Goal: Transaction & Acquisition: Purchase product/service

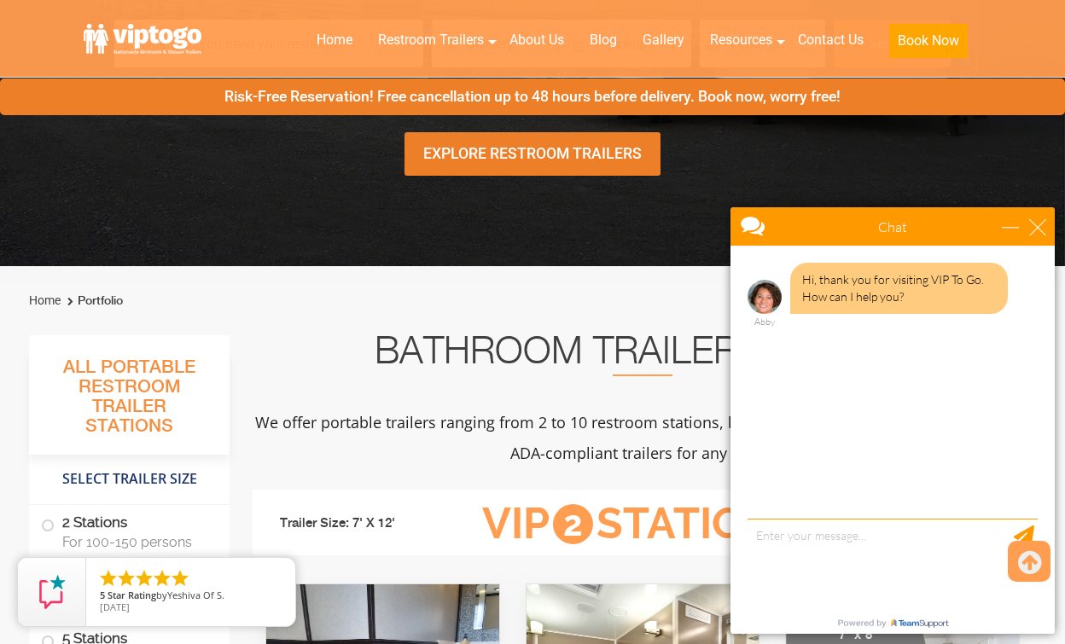
scroll to position [370, 0]
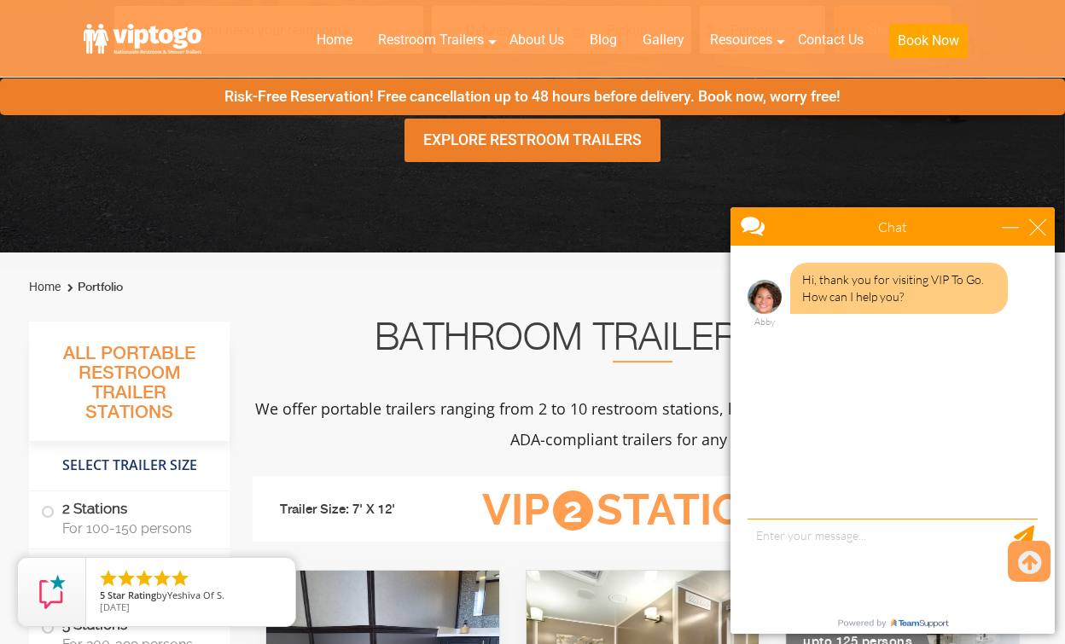
click at [1044, 216] on div "Chat" at bounding box center [892, 226] width 324 height 38
click at [1039, 230] on div "close" at bounding box center [1037, 226] width 17 height 17
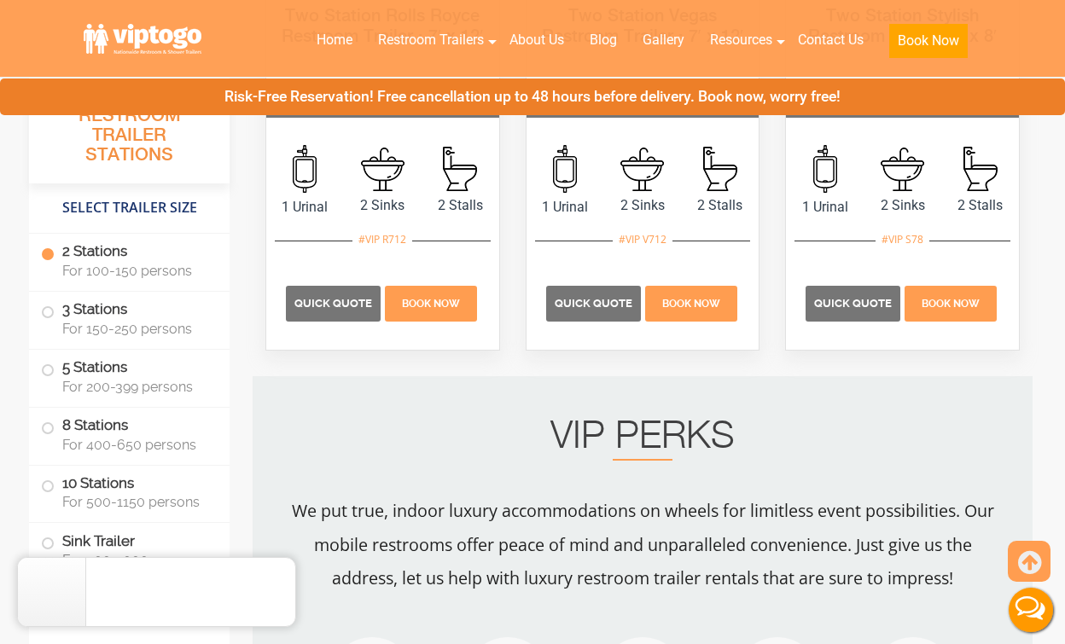
scroll to position [937, 0]
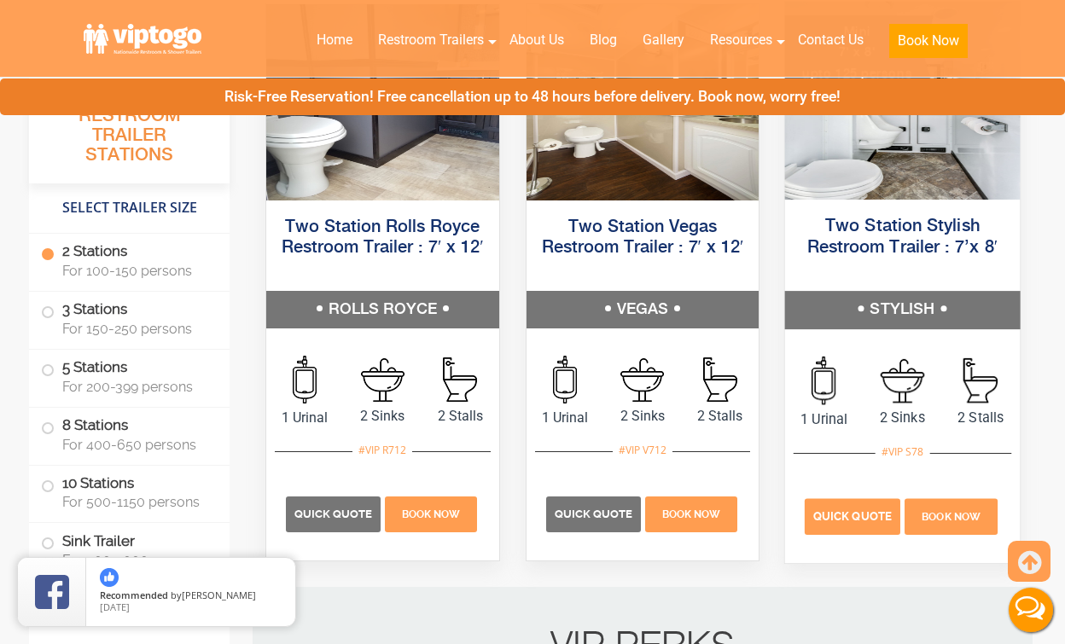
click at [864, 511] on span "Quick Quote" at bounding box center [852, 516] width 78 height 13
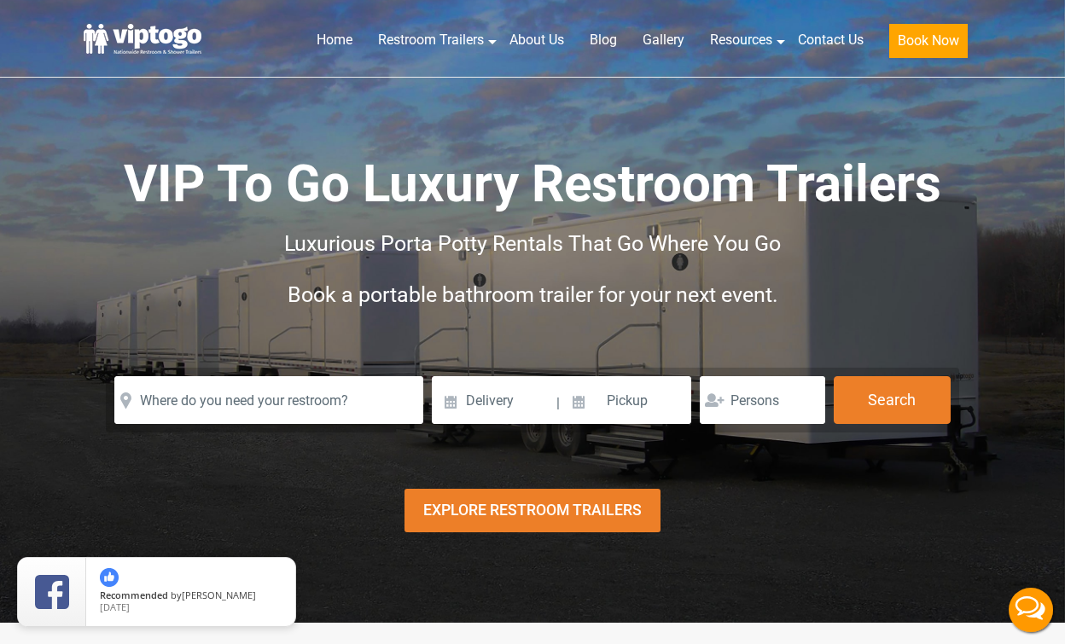
scroll to position [0, 0]
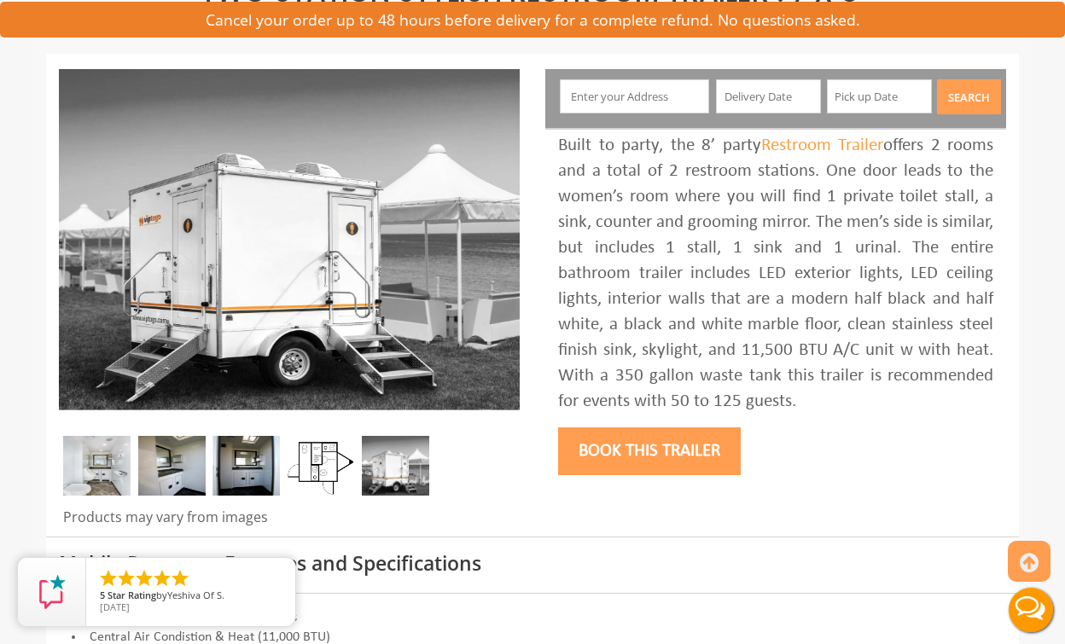
scroll to position [56, 0]
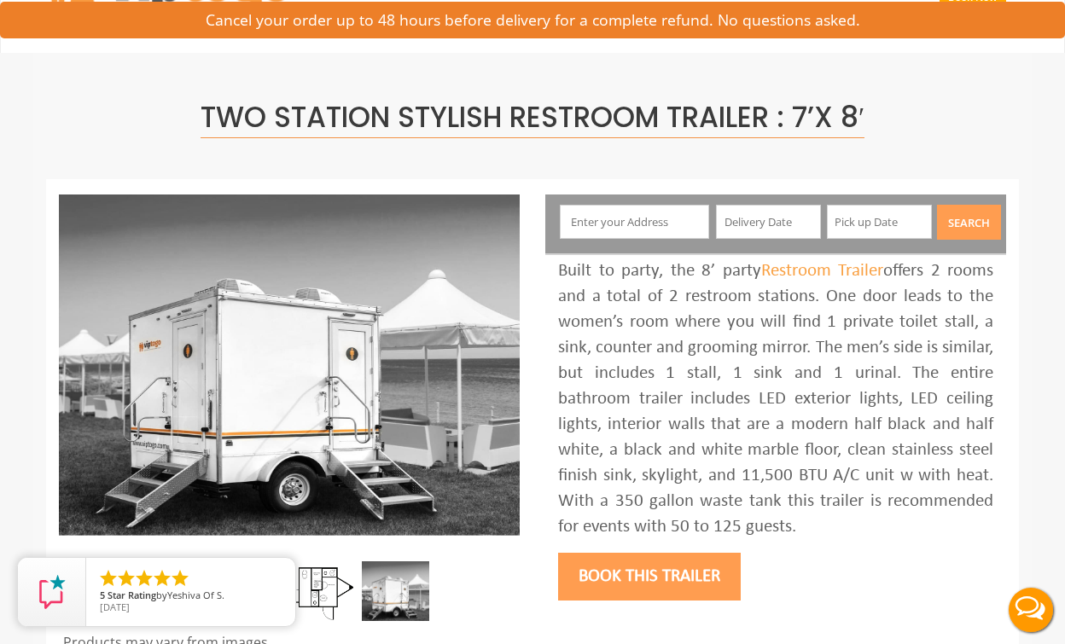
click at [617, 205] on input "text" at bounding box center [635, 222] width 150 height 34
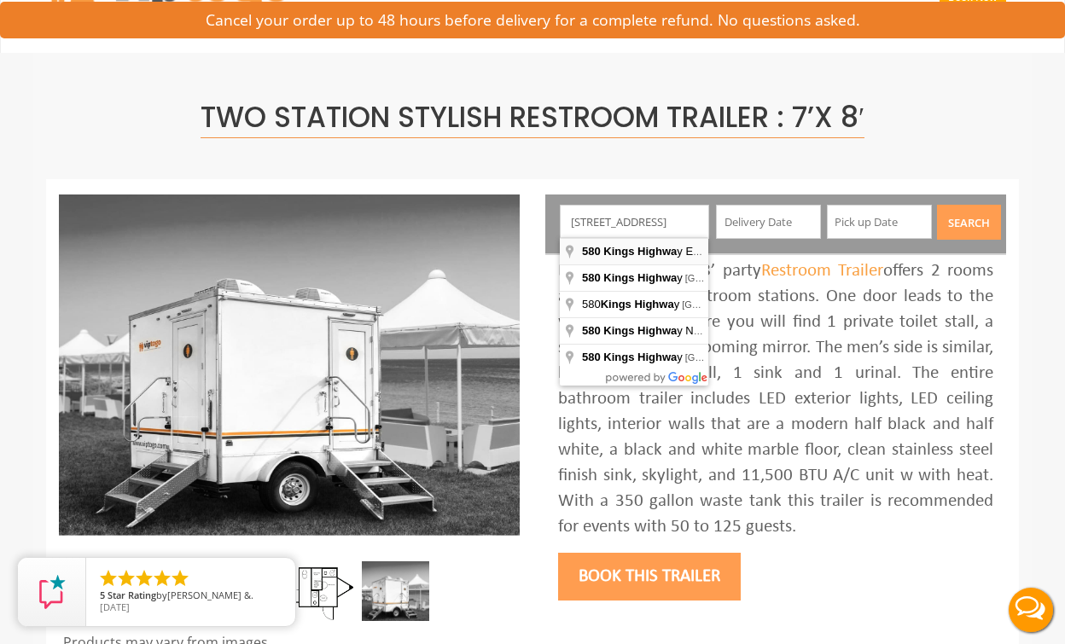
type input "580 Kings Highway East, Atlantic Highlands, NJ, USA"
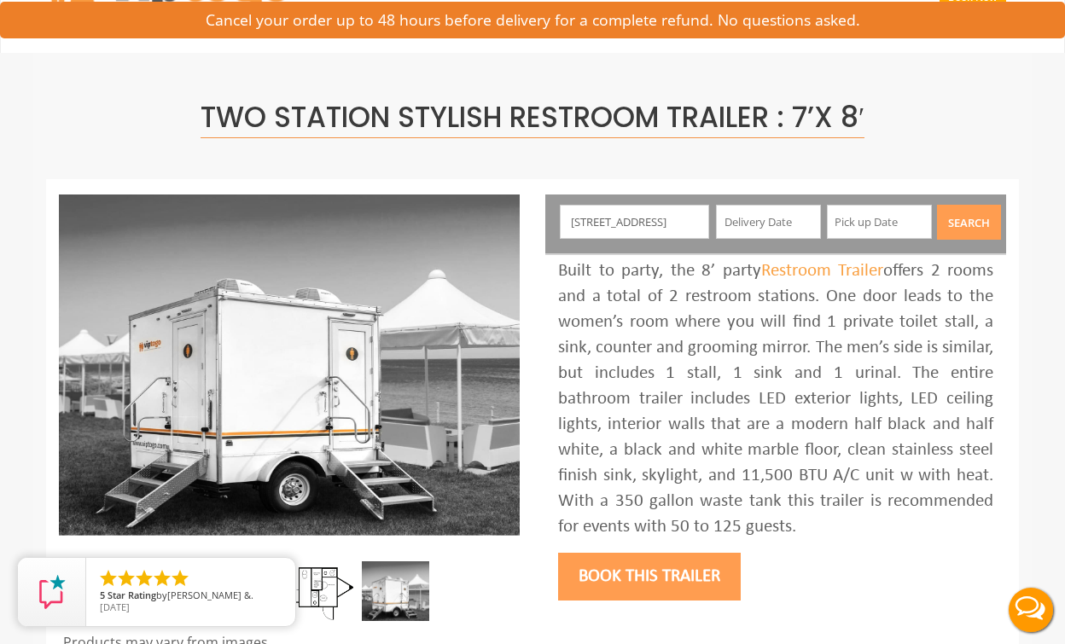
drag, startPoint x: 652, startPoint y: 248, endPoint x: 636, endPoint y: 252, distance: 15.7
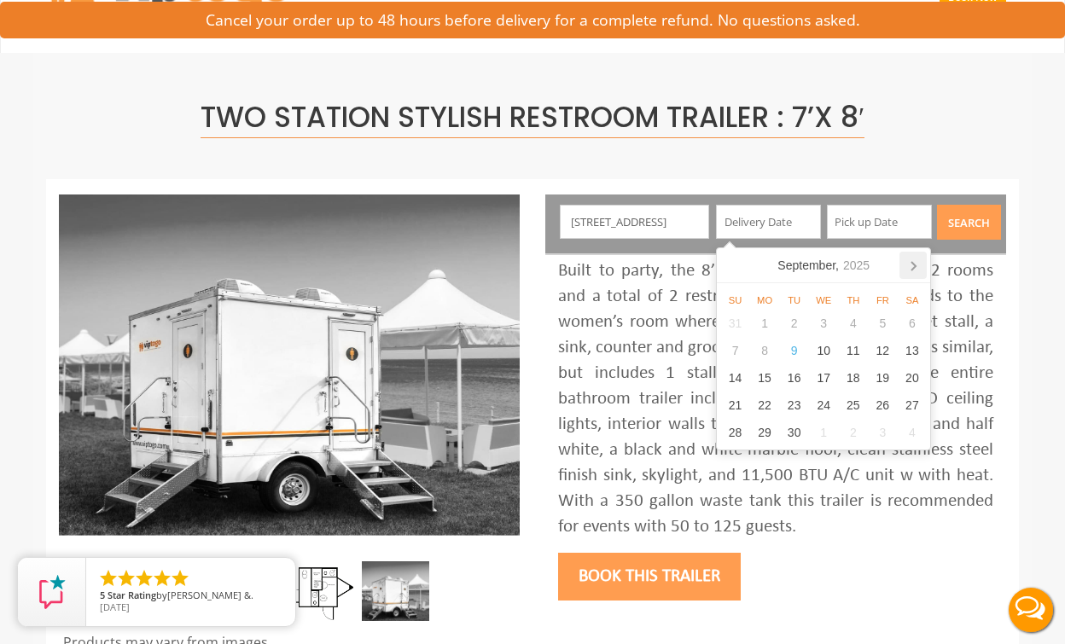
click at [909, 270] on icon at bounding box center [912, 265] width 27 height 27
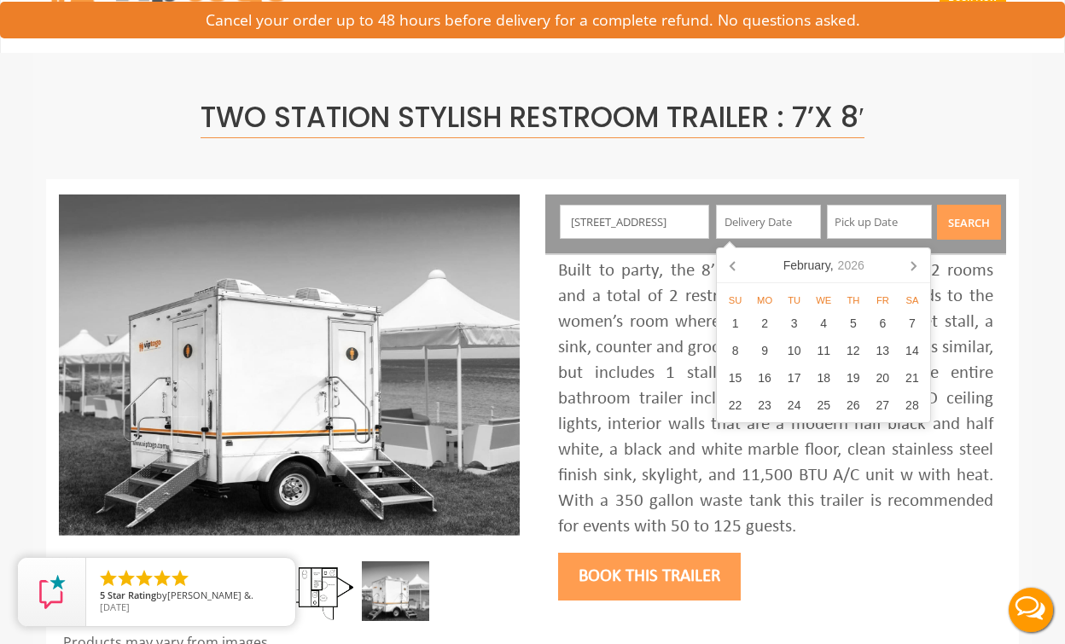
click at [909, 270] on icon at bounding box center [912, 265] width 27 height 27
click at [910, 267] on icon at bounding box center [912, 265] width 27 height 27
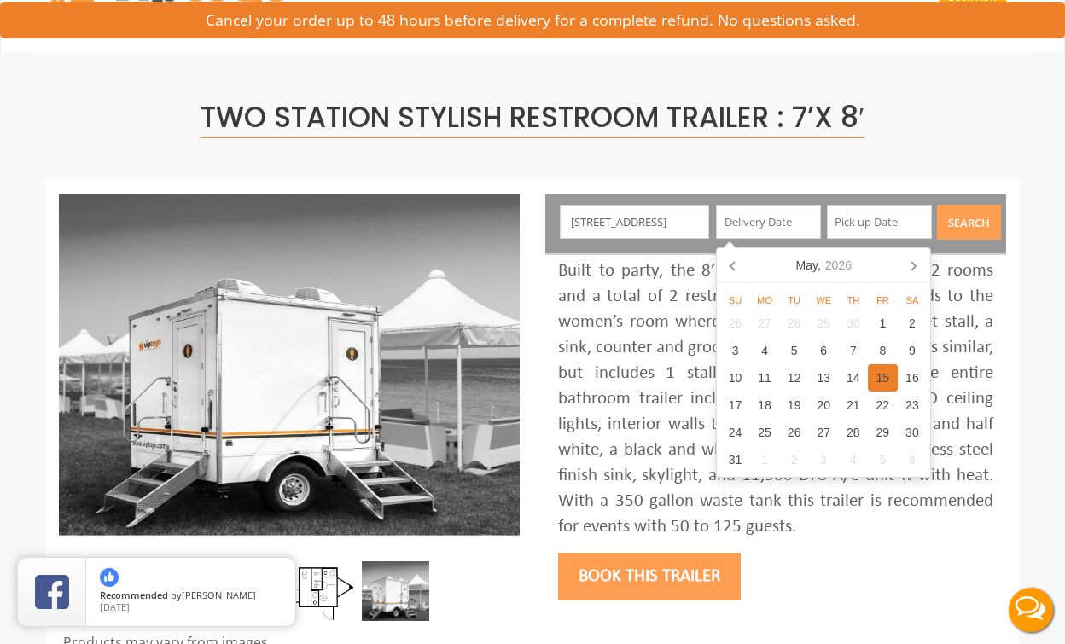
click at [880, 375] on div "15" at bounding box center [883, 377] width 30 height 27
type input "05/15/2026"
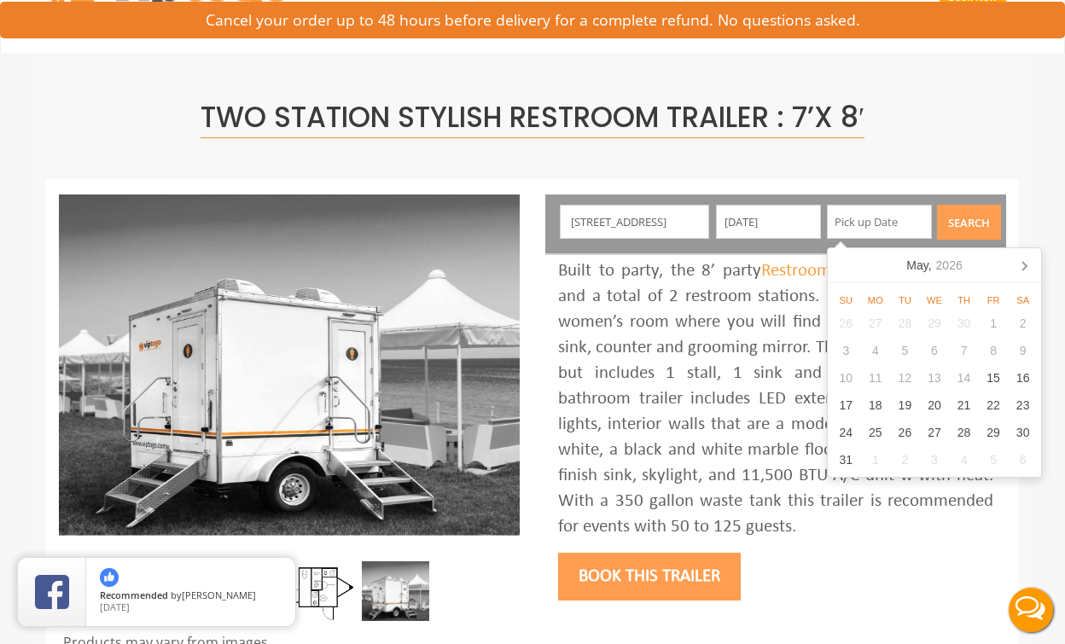
click at [862, 228] on input "text" at bounding box center [879, 222] width 105 height 34
click at [1025, 380] on div "16" at bounding box center [1023, 377] width 30 height 27
type input "05/16/2026"
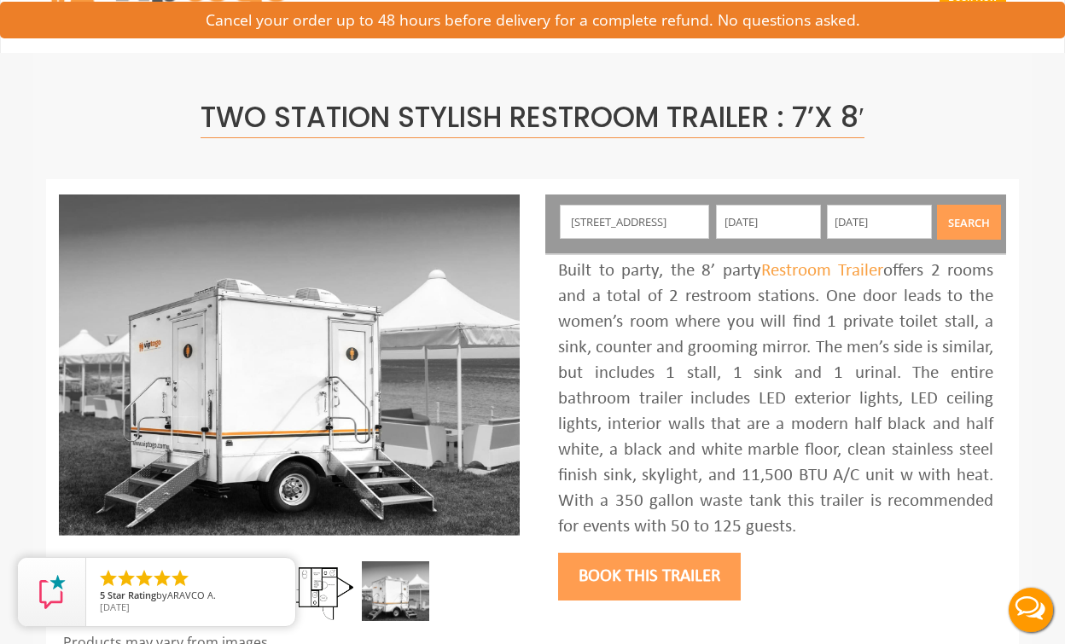
click at [967, 213] on button "Search" at bounding box center [969, 222] width 64 height 35
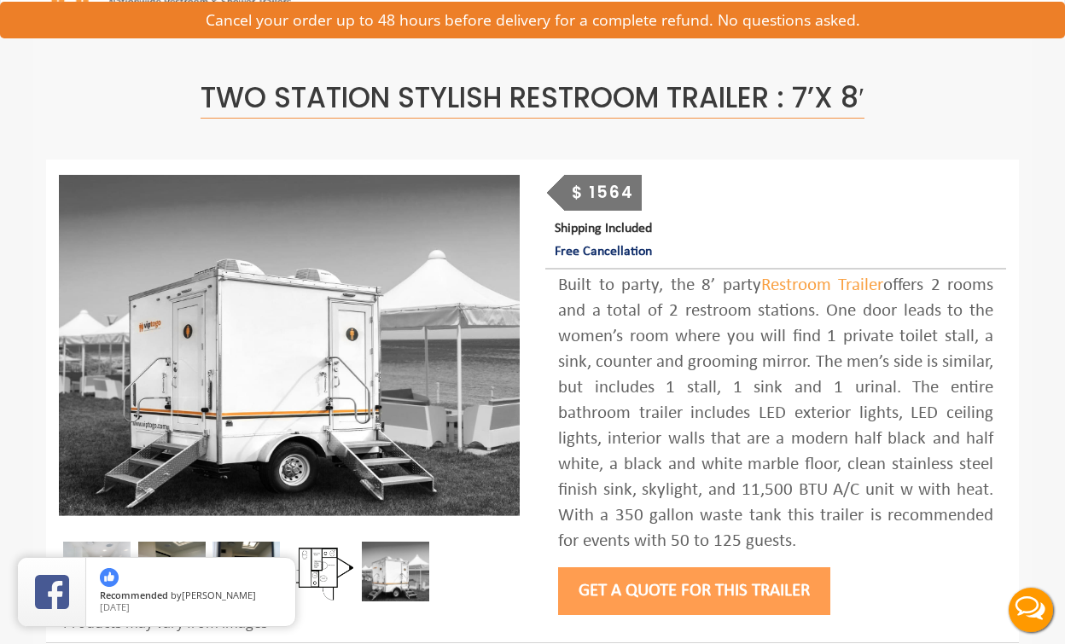
scroll to position [78, 0]
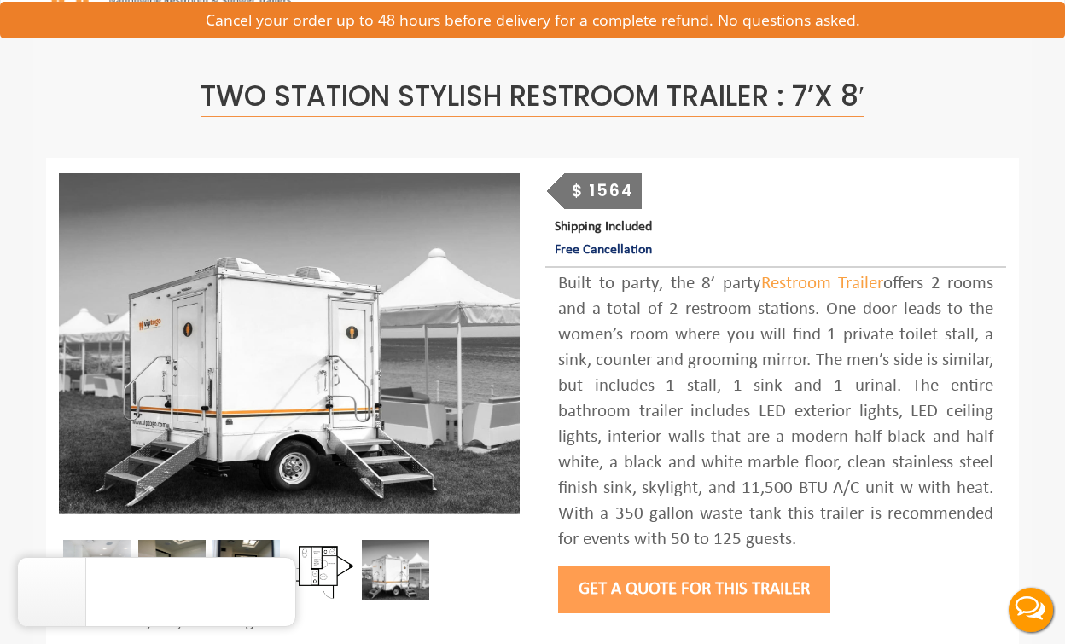
click at [672, 583] on button "Get a Quote for this Trailer" at bounding box center [694, 590] width 272 height 48
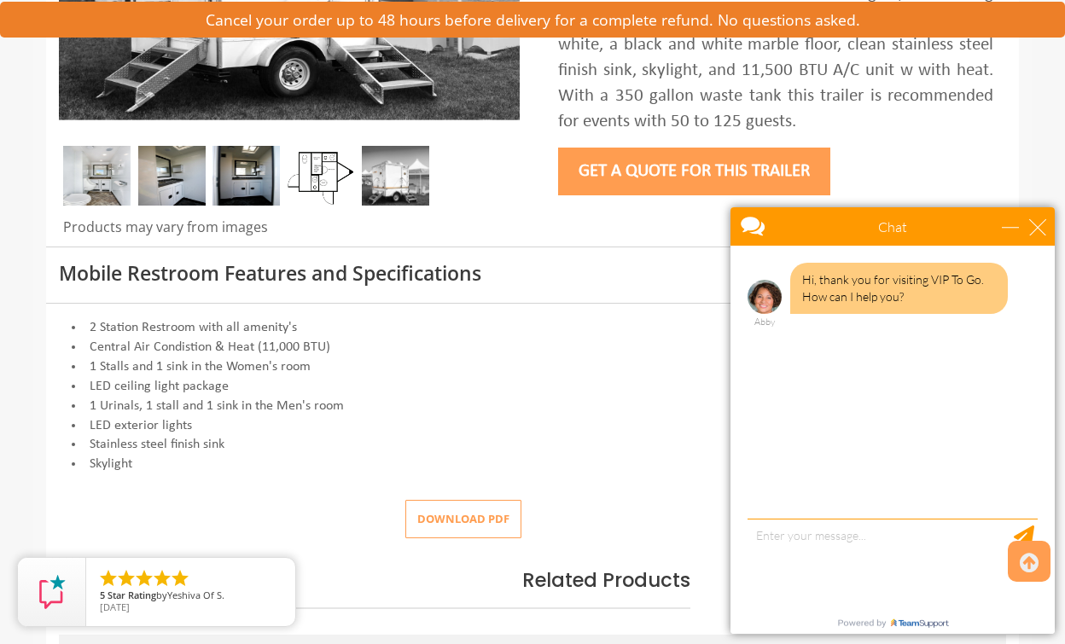
scroll to position [491, 0]
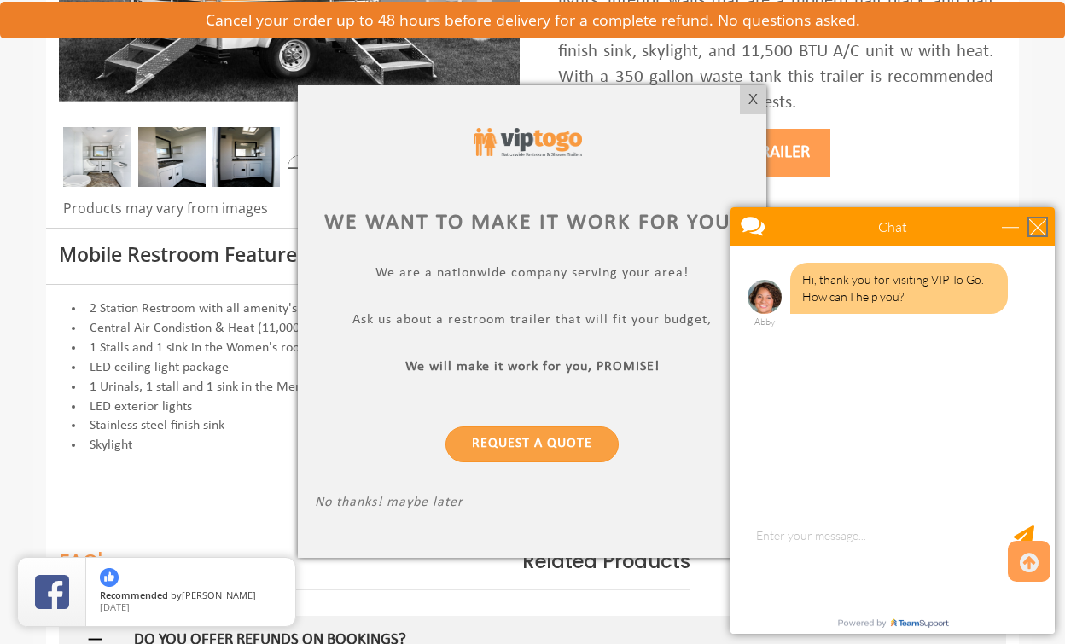
click at [1038, 233] on div "close" at bounding box center [1037, 226] width 17 height 17
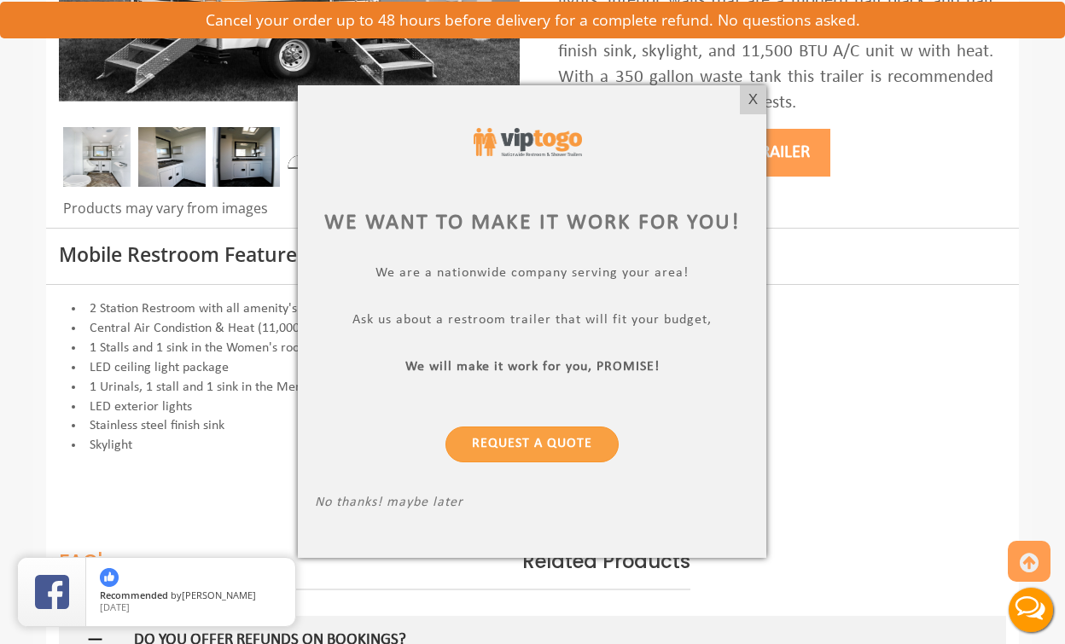
scroll to position [0, 0]
click at [754, 101] on div "X" at bounding box center [753, 99] width 26 height 29
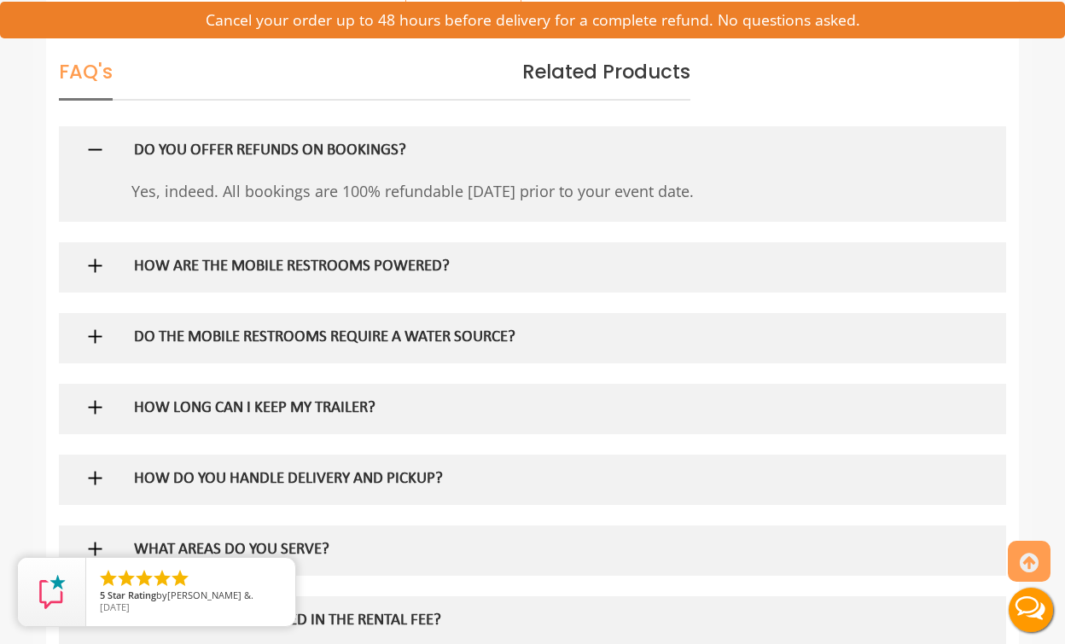
scroll to position [1021, 0]
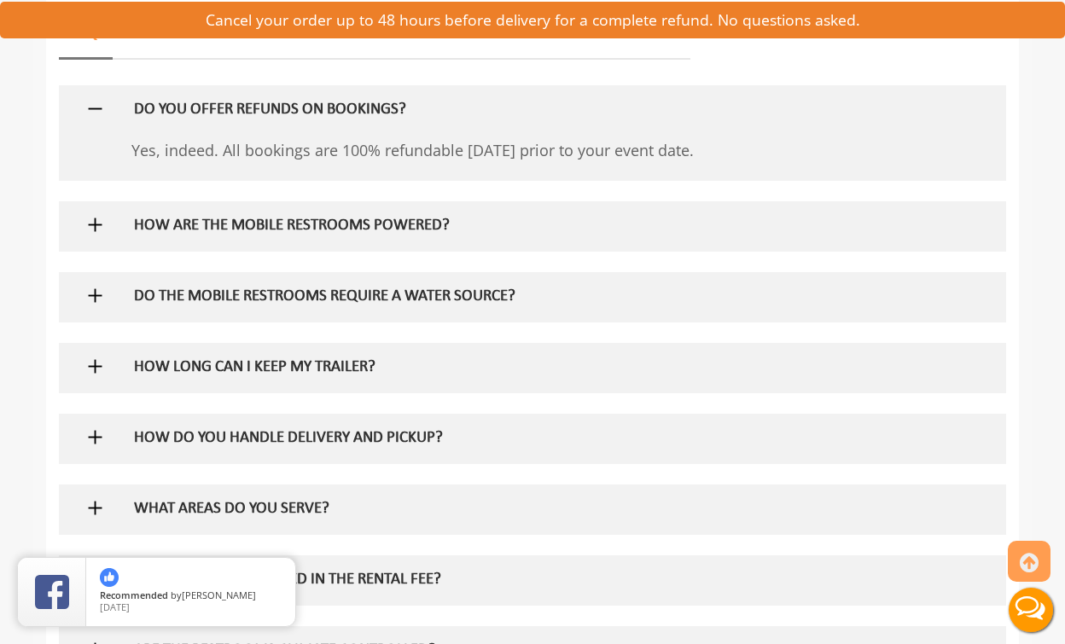
click at [155, 430] on h5 "HOW DO YOU HANDLE DELIVERY AND PICKUP?" at bounding box center [505, 439] width 742 height 18
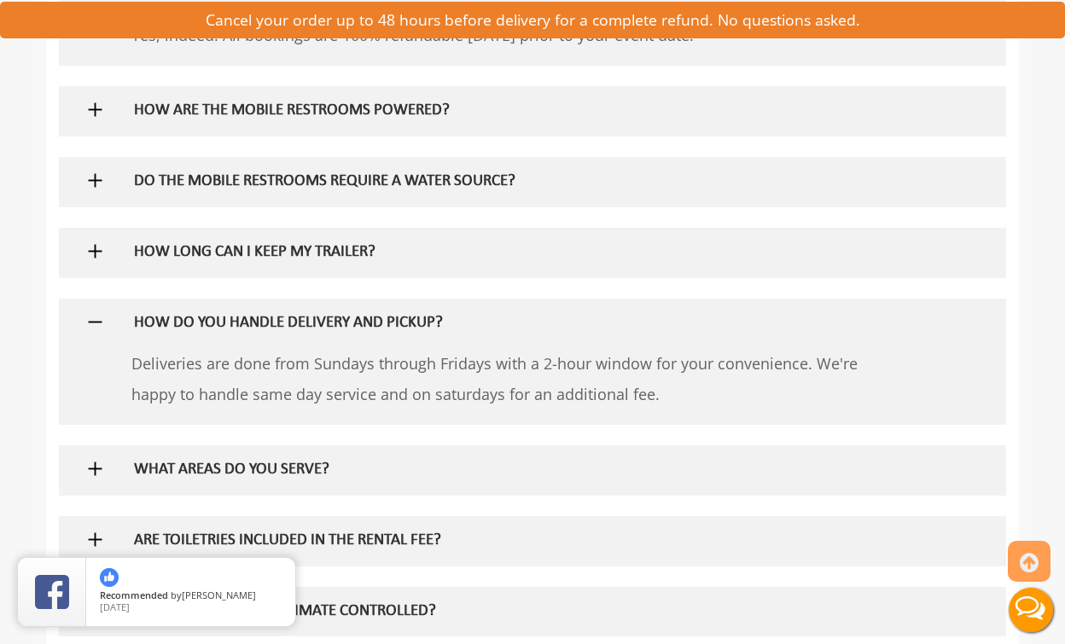
scroll to position [1139, 0]
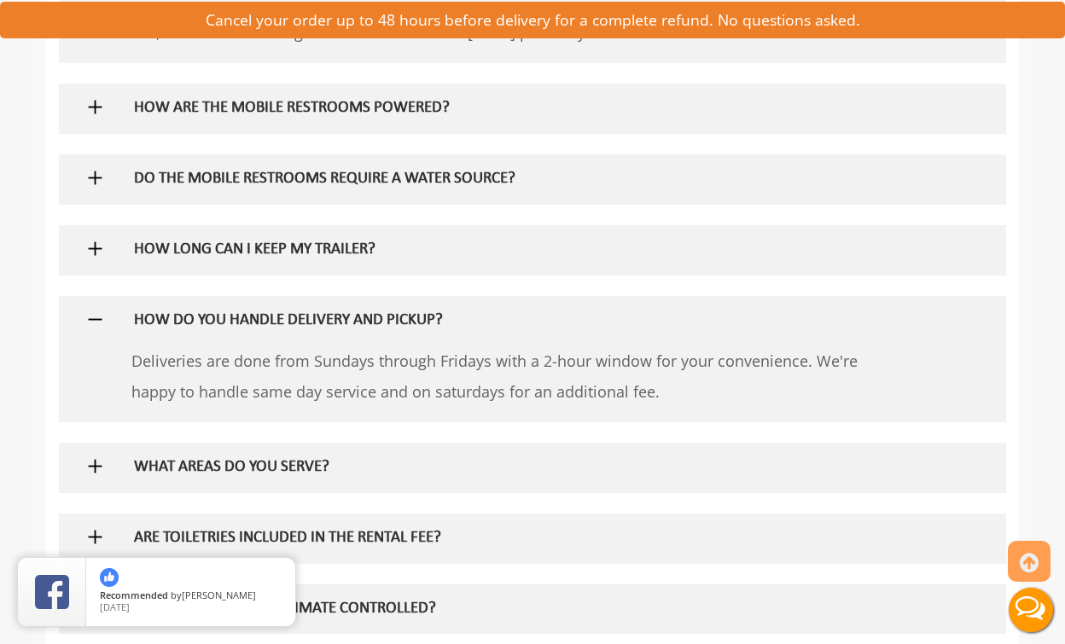
click at [228, 228] on div "HOW LONG CAN I KEEP MY TRAILER?" at bounding box center [505, 249] width 768 height 49
click at [226, 241] on h5 "HOW LONG CAN I KEEP MY TRAILER?" at bounding box center [505, 250] width 742 height 18
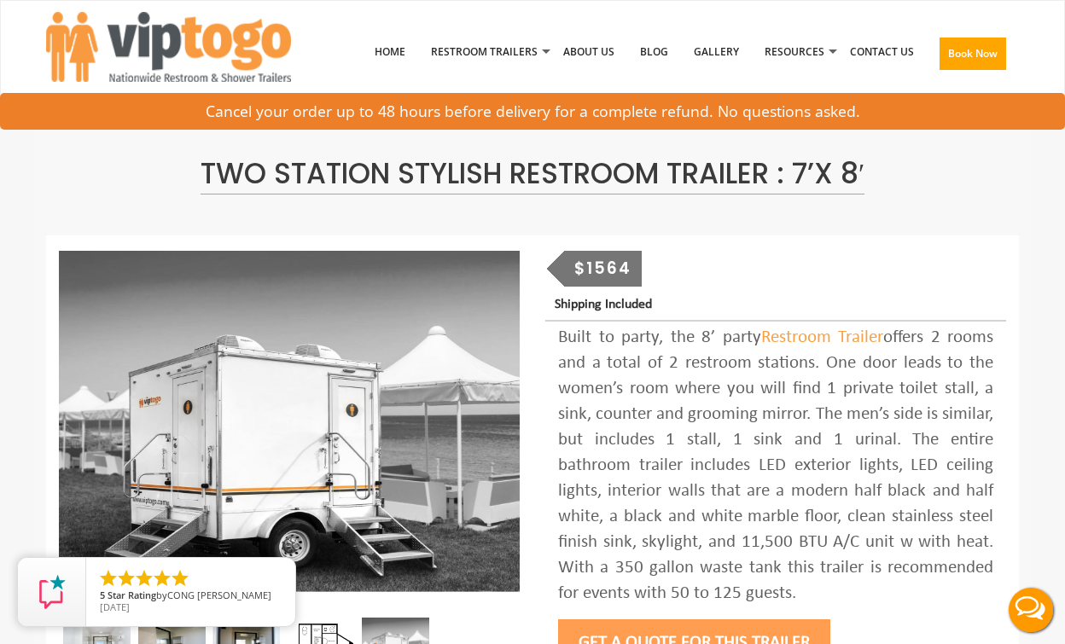
scroll to position [0, 0]
